Goal: Entertainment & Leisure: Consume media (video, audio)

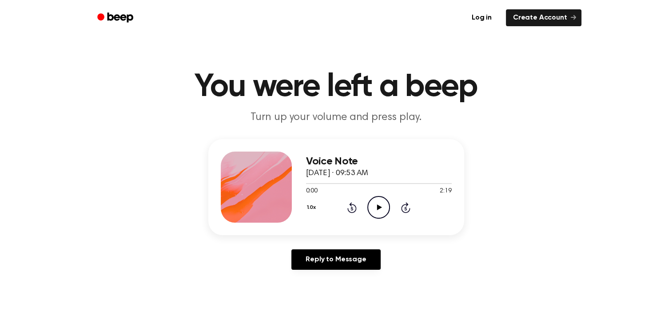
click at [372, 203] on icon "Play Audio" at bounding box center [379, 207] width 23 height 23
click at [344, 182] on div at bounding box center [379, 183] width 146 height 7
click at [375, 180] on div at bounding box center [379, 183] width 146 height 7
click at [417, 183] on div at bounding box center [377, 183] width 142 height 1
click at [430, 183] on div at bounding box center [377, 183] width 143 height 1
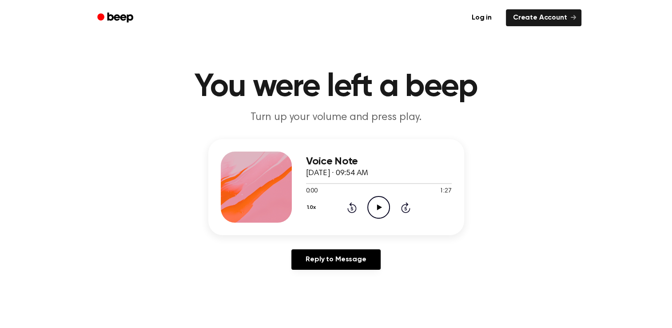
click at [377, 204] on icon "Play Audio" at bounding box center [379, 207] width 23 height 23
click at [368, 184] on div at bounding box center [349, 183] width 87 height 1
click at [384, 183] on div at bounding box center [374, 183] width 136 height 1
click at [375, 181] on div at bounding box center [379, 183] width 146 height 7
